Goal: Task Accomplishment & Management: Use online tool/utility

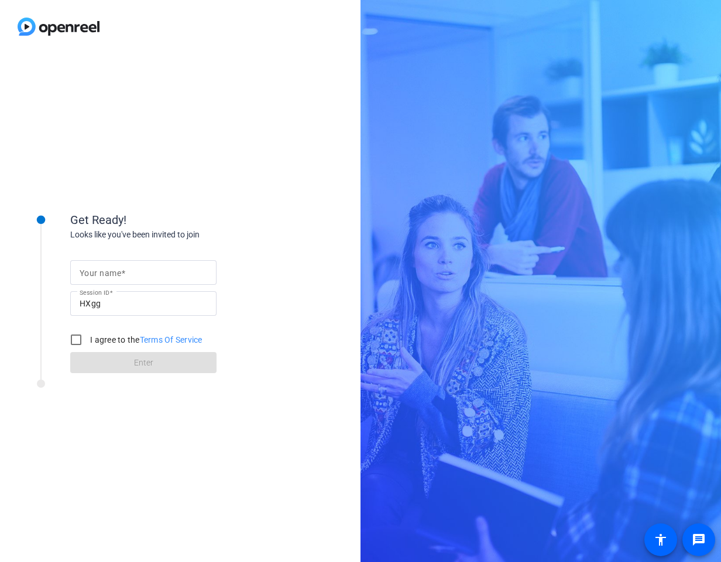
click at [134, 274] on input "Your name" at bounding box center [144, 273] width 128 height 14
type input "[PERSON_NAME]"
click at [77, 341] on input "I agree to the Terms Of Service" at bounding box center [75, 339] width 23 height 23
checkbox input "true"
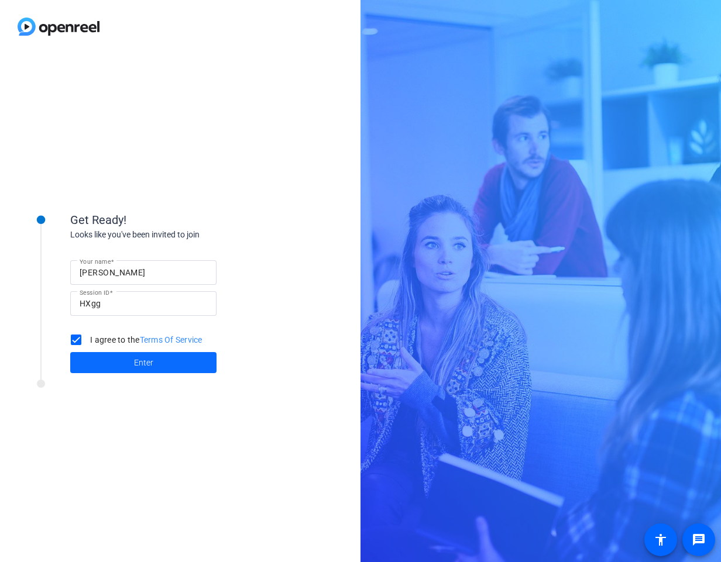
click at [129, 363] on span at bounding box center [143, 363] width 146 height 28
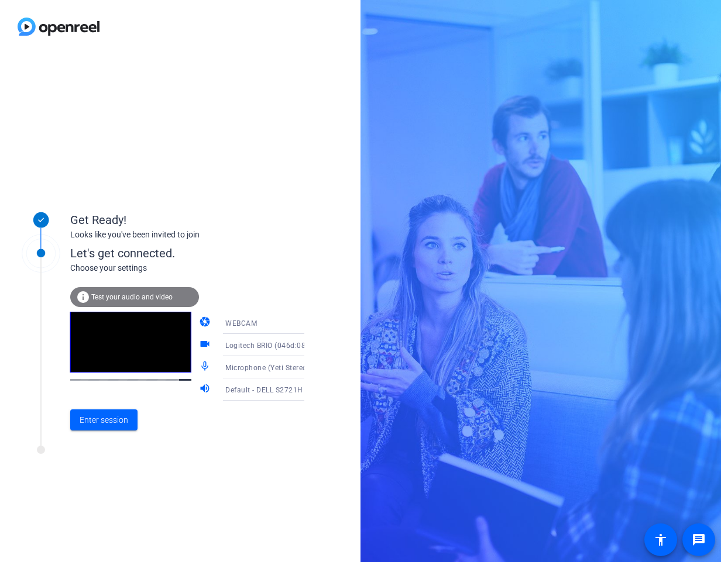
click at [117, 298] on span "Test your audio and video" at bounding box center [131, 297] width 81 height 8
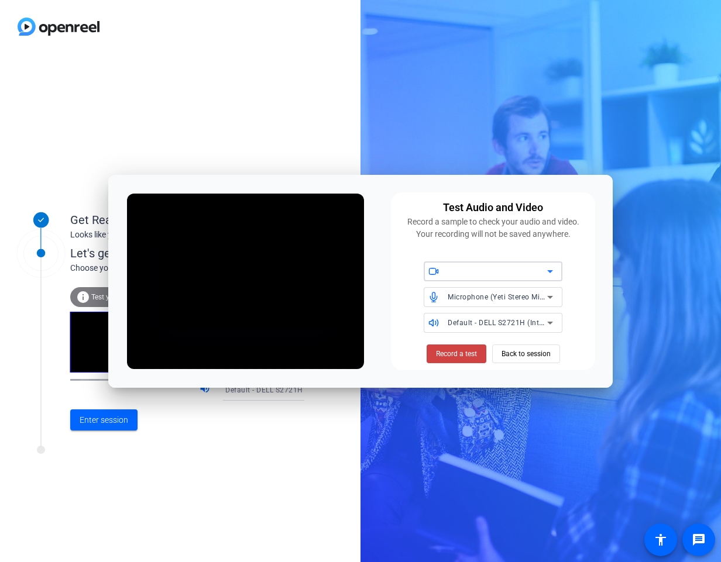
click at [548, 271] on icon at bounding box center [550, 271] width 6 height 3
click at [491, 295] on span "Logitech BRIO (046d:085e)" at bounding box center [477, 295] width 89 height 14
click at [453, 351] on span "Record a test" at bounding box center [456, 354] width 41 height 11
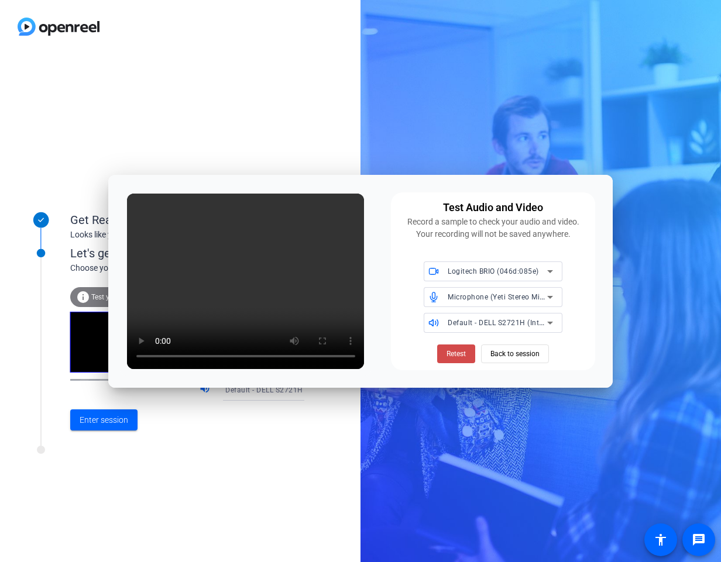
click at [453, 353] on span "Retest" at bounding box center [455, 354] width 19 height 11
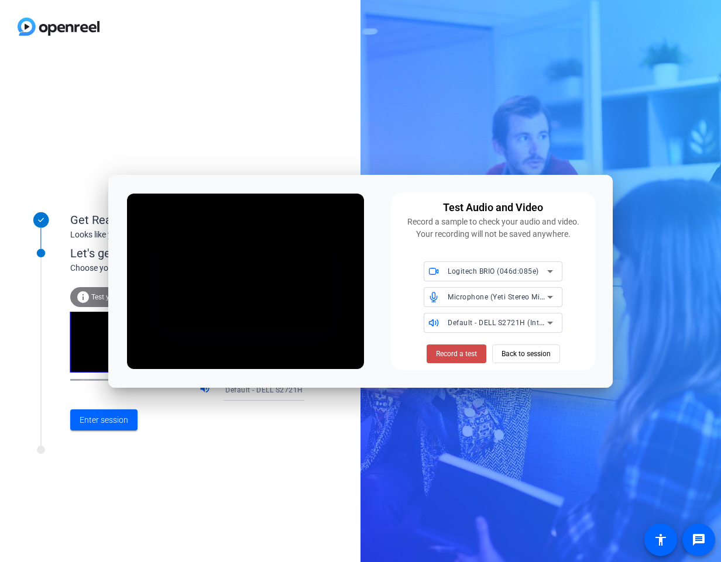
click at [453, 356] on span "Record a test" at bounding box center [456, 354] width 41 height 11
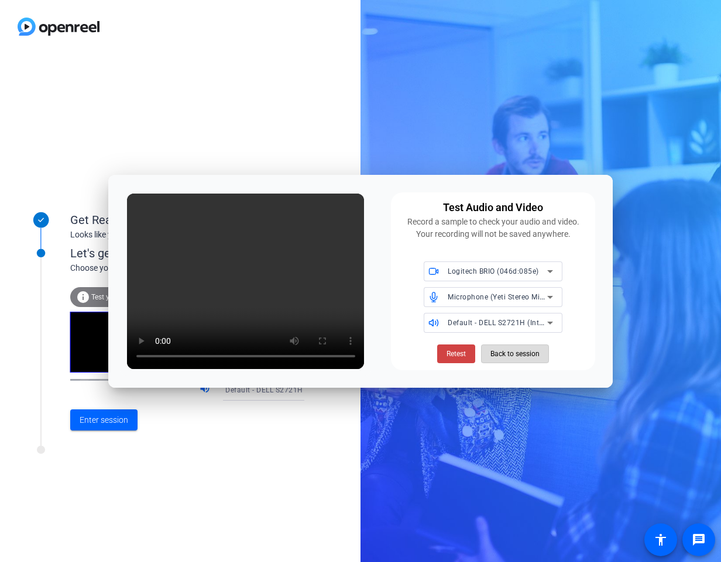
click at [512, 354] on span "Back to session" at bounding box center [514, 354] width 49 height 22
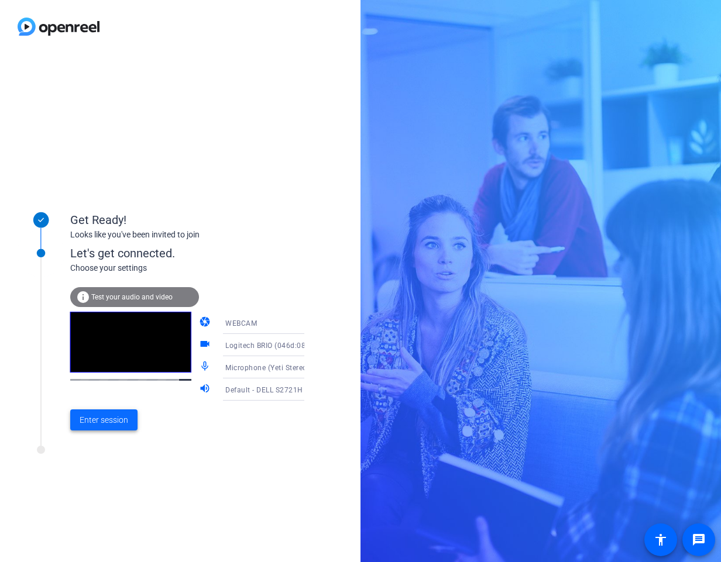
click at [99, 414] on span "Enter session" at bounding box center [104, 420] width 49 height 12
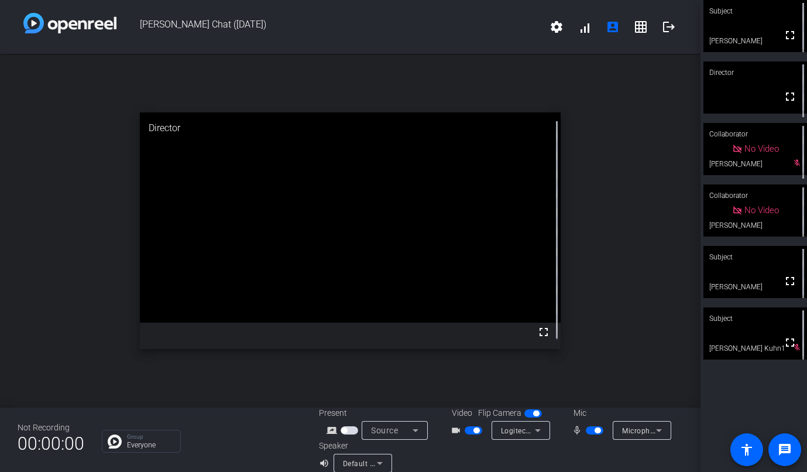
click at [755, 273] on video at bounding box center [755, 272] width 104 height 52
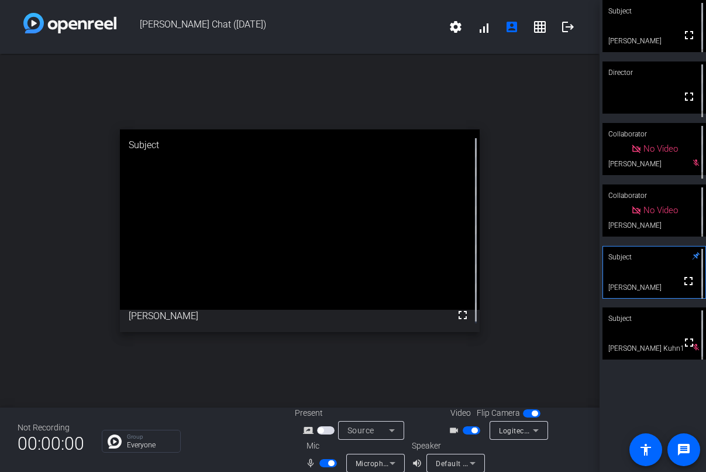
drag, startPoint x: 294, startPoint y: 216, endPoint x: 249, endPoint y: 228, distance: 46.4
click at [249, 228] on video at bounding box center [300, 219] width 360 height 180
